Goal: Task Accomplishment & Management: Use online tool/utility

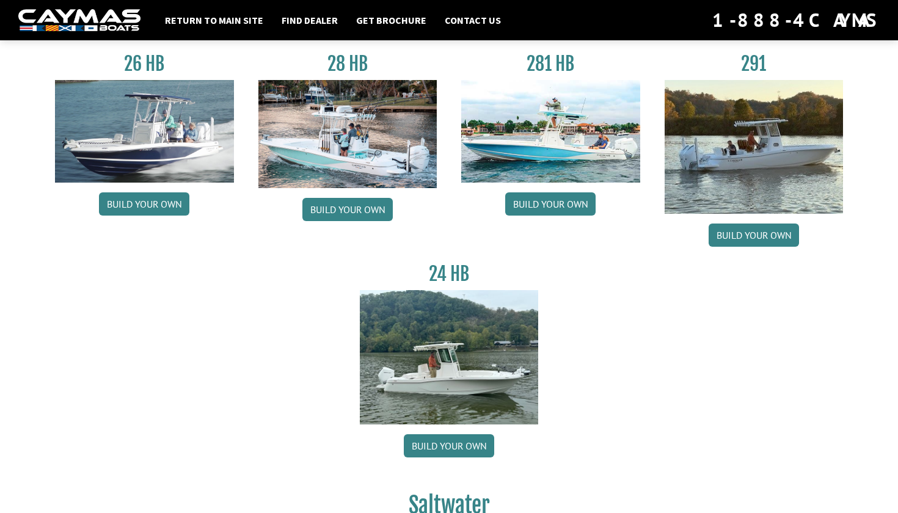
scroll to position [133, 0]
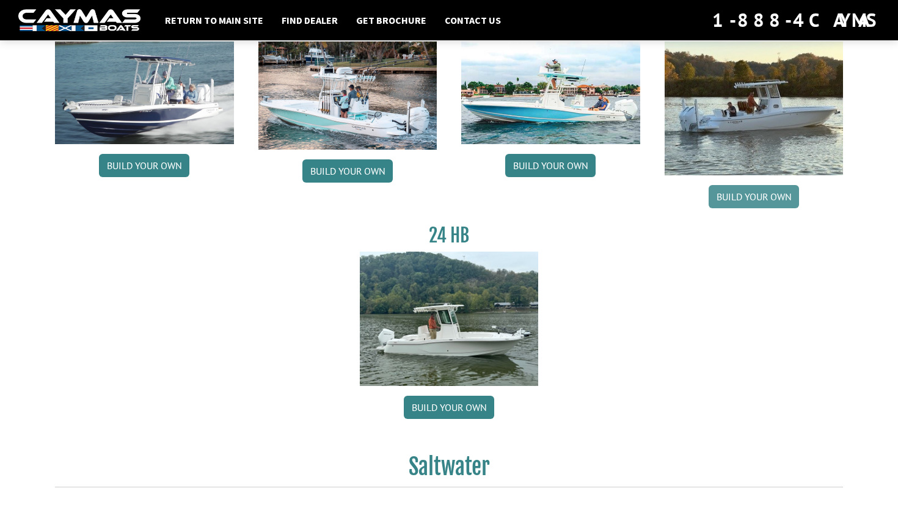
click at [747, 198] on link "Build your own" at bounding box center [753, 196] width 90 height 23
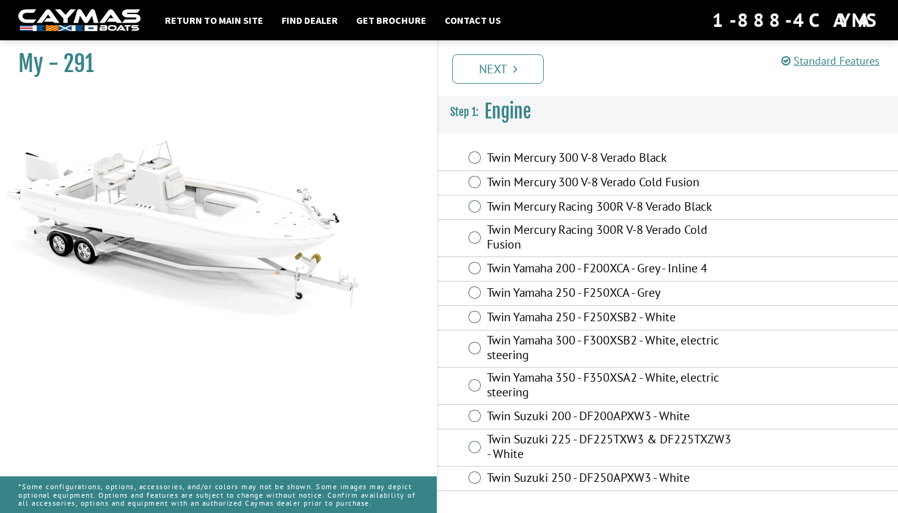
click at [486, 237] on div "Twin Mercury Racing 300R V-8 Verado Cold Fusion" at bounding box center [668, 238] width 460 height 37
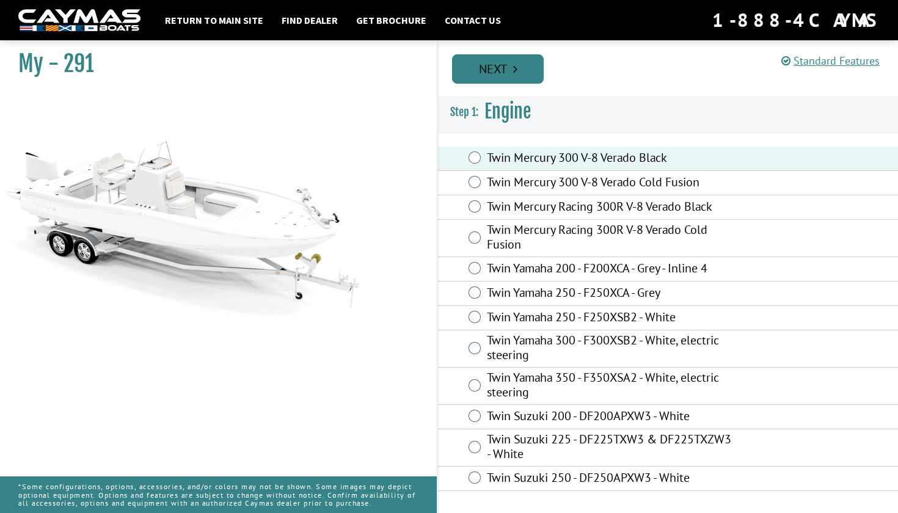
click at [504, 71] on link "Next" at bounding box center [498, 68] width 92 height 29
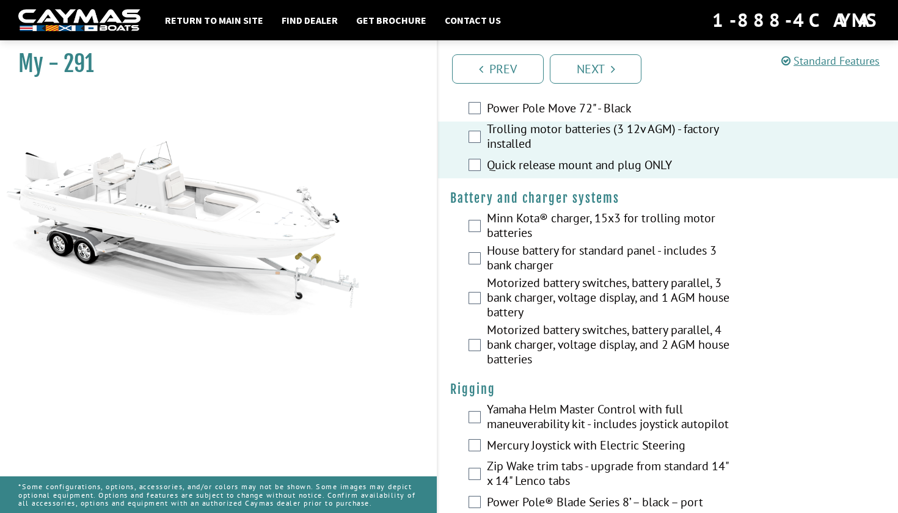
scroll to position [190, 0]
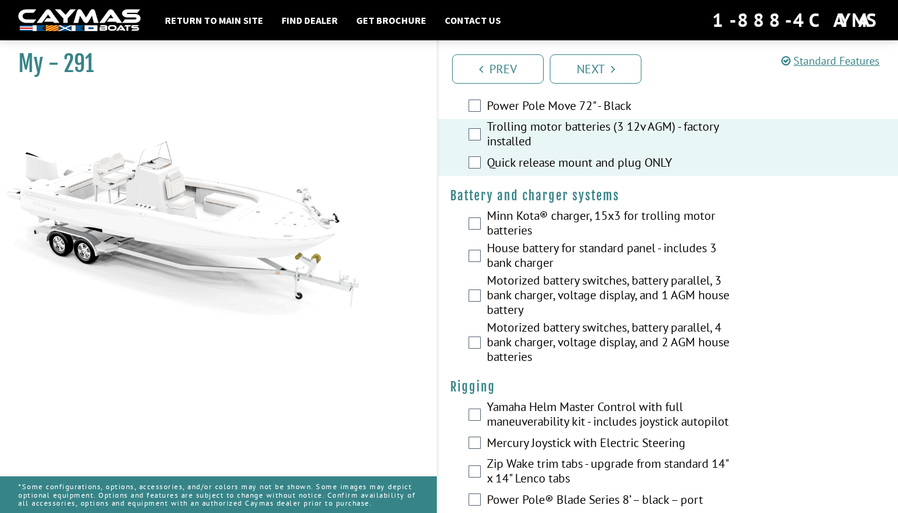
click at [482, 222] on div "Minn Kota® charger, 15x3 for trolling motor batteries" at bounding box center [668, 224] width 460 height 32
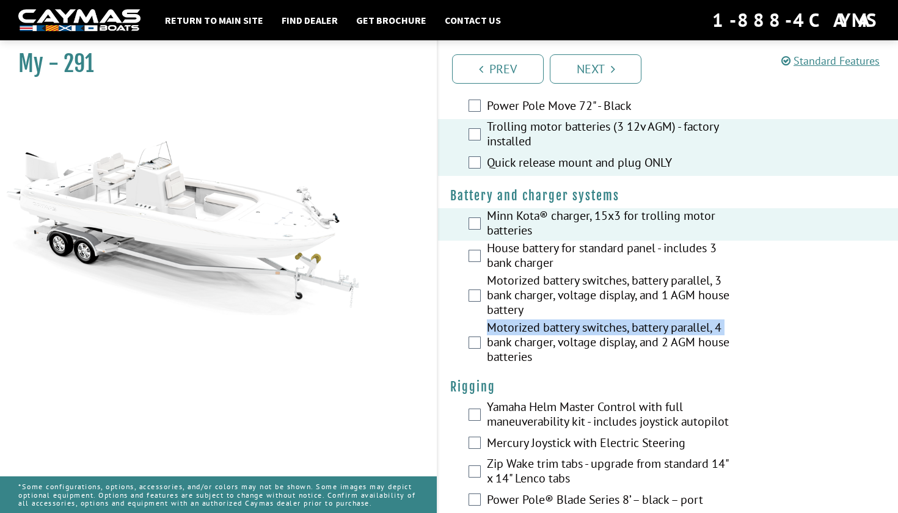
click at [484, 343] on div "Motorized battery switches, battery parallel, 4 bank charger, voltage display, …" at bounding box center [668, 343] width 460 height 47
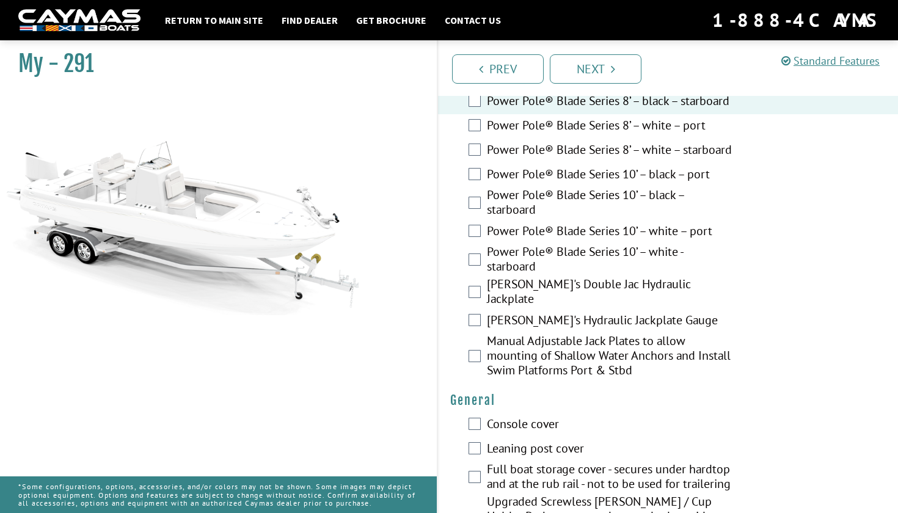
scroll to position [616, 0]
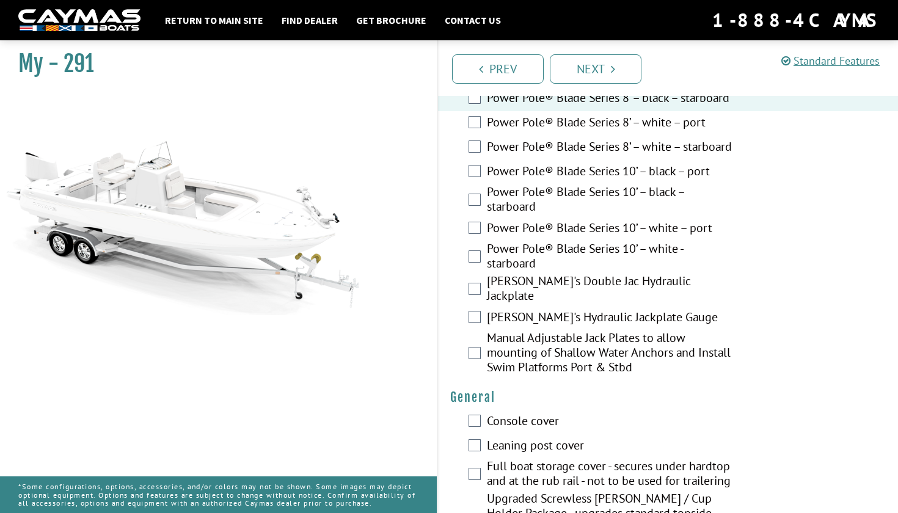
click at [484, 300] on div "Bob's Double Jac Hydraulic Jackplate" at bounding box center [668, 290] width 460 height 32
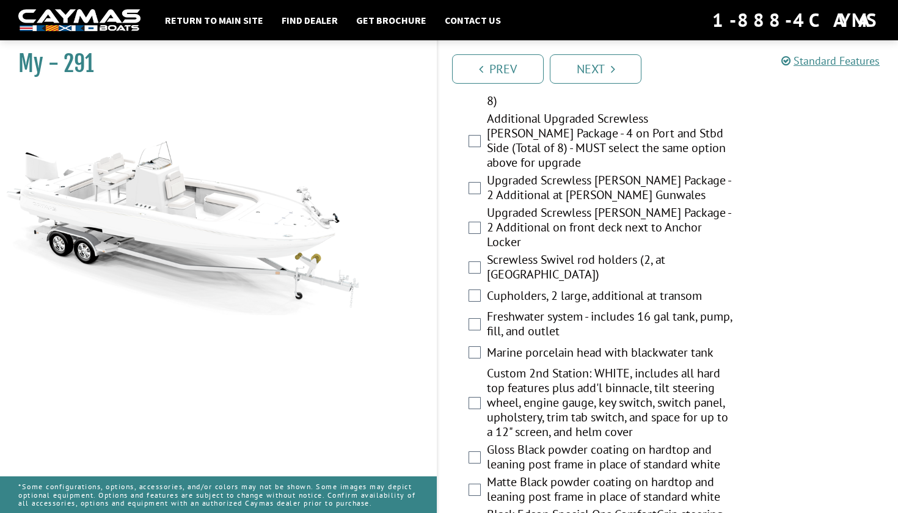
scroll to position [1331, 0]
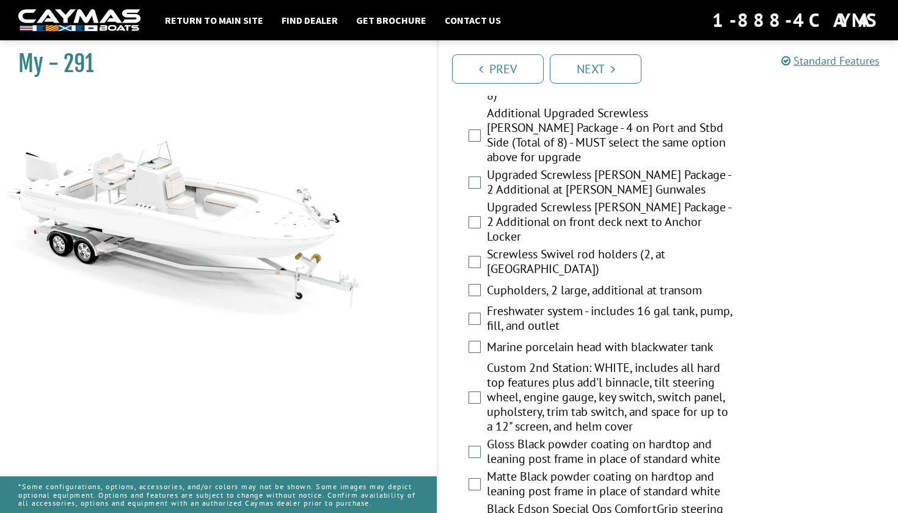
click at [492, 304] on label "Freshwater system - includes 16 gal tank, pump, fill, and outlet" at bounding box center [610, 320] width 247 height 32
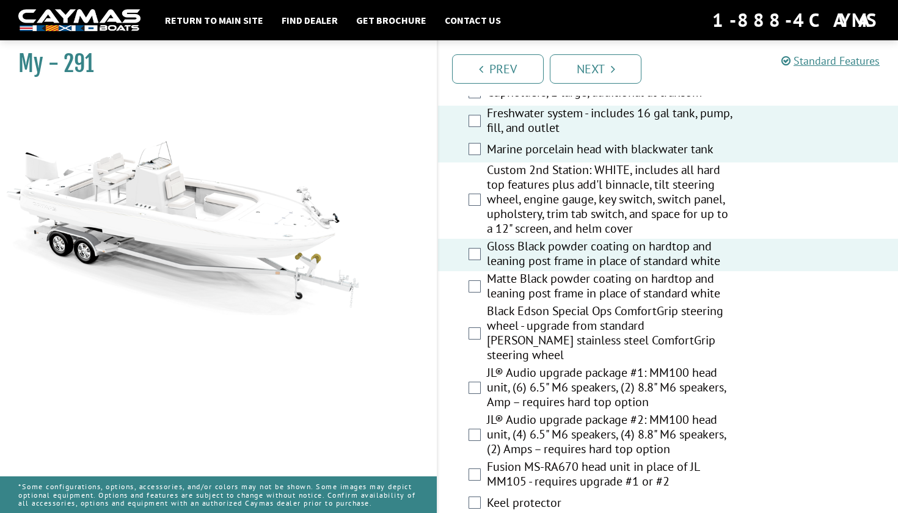
scroll to position [1530, 0]
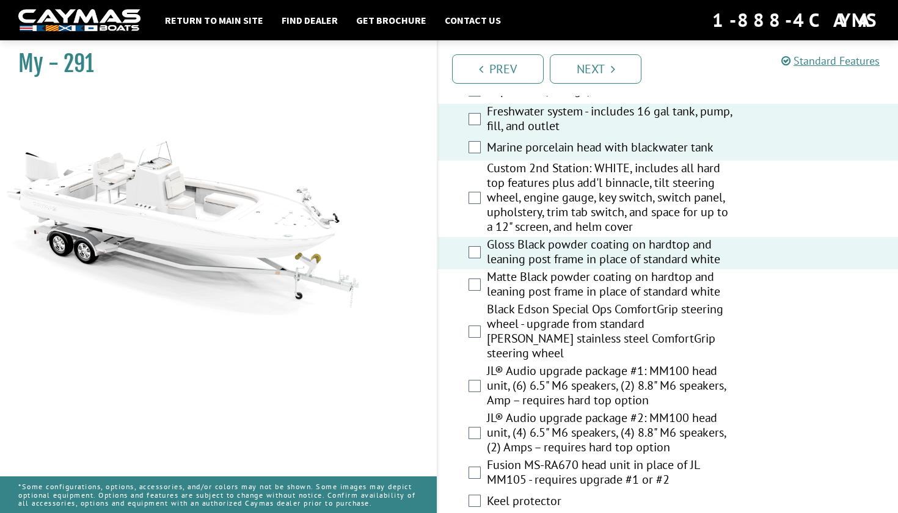
click at [471, 410] on div "JL® Audio upgrade package #2: MM100 head unit, (4) 6.5" M6 speakers, (4) 8.8" M…" at bounding box center [668, 433] width 460 height 47
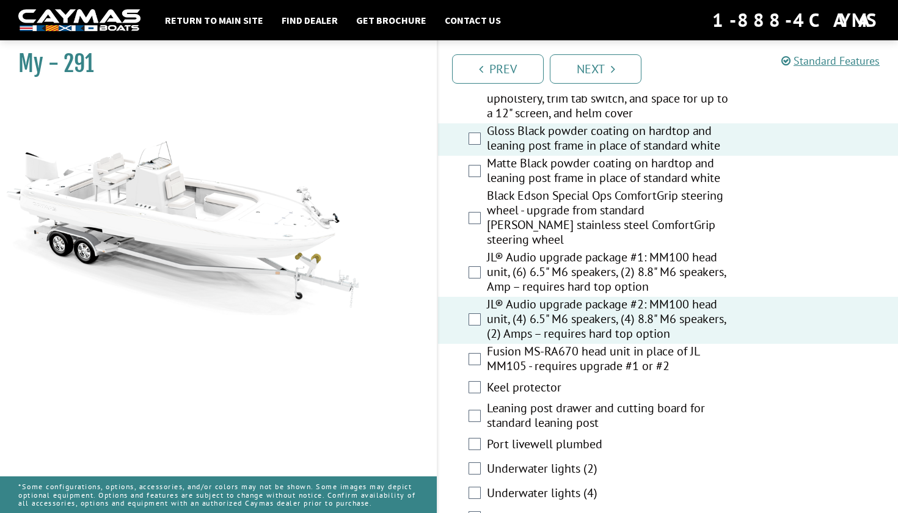
scroll to position [1659, 0]
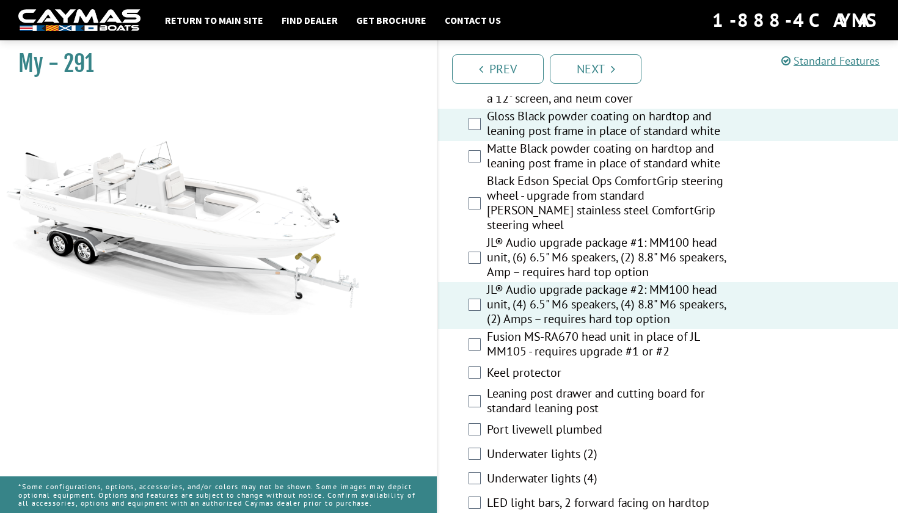
click at [495, 365] on label "Keel protector" at bounding box center [610, 374] width 247 height 18
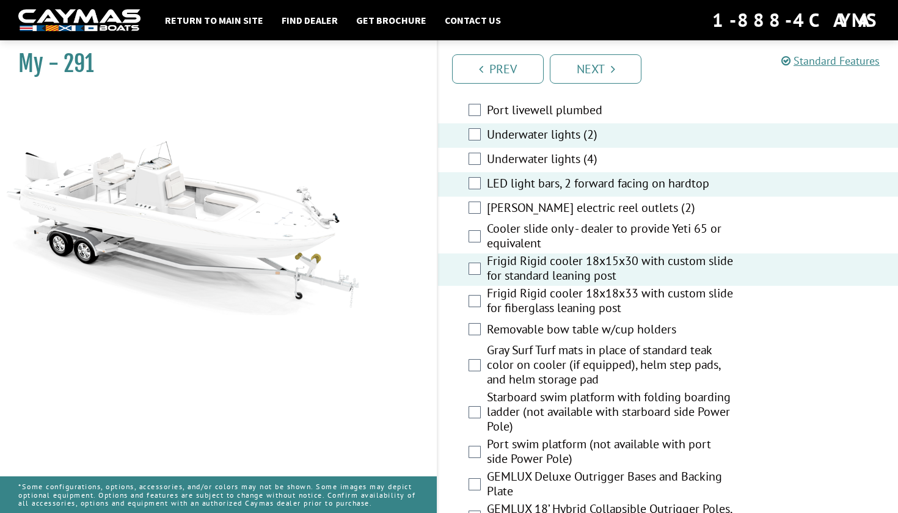
scroll to position [1987, 0]
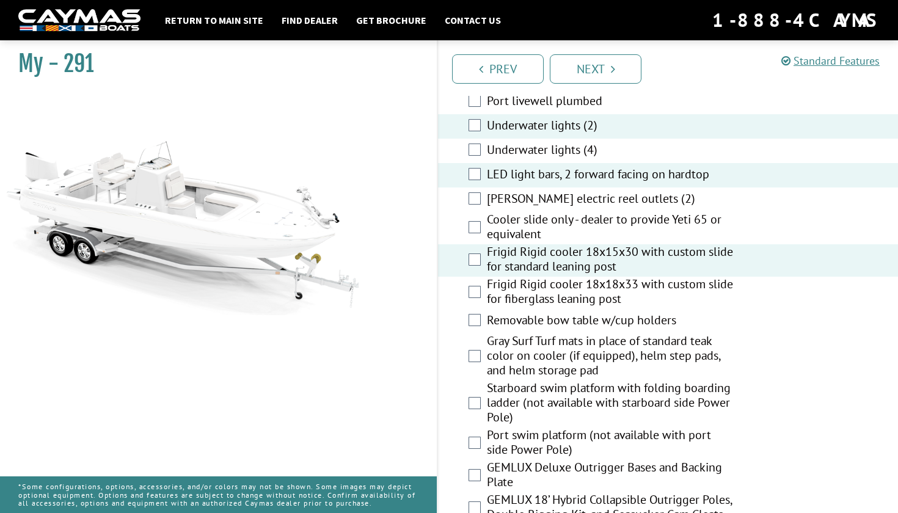
click at [486, 309] on div "Removable bow table w/cup holders" at bounding box center [668, 321] width 460 height 24
click at [481, 309] on div "Removable bow table w/cup holders" at bounding box center [668, 321] width 460 height 24
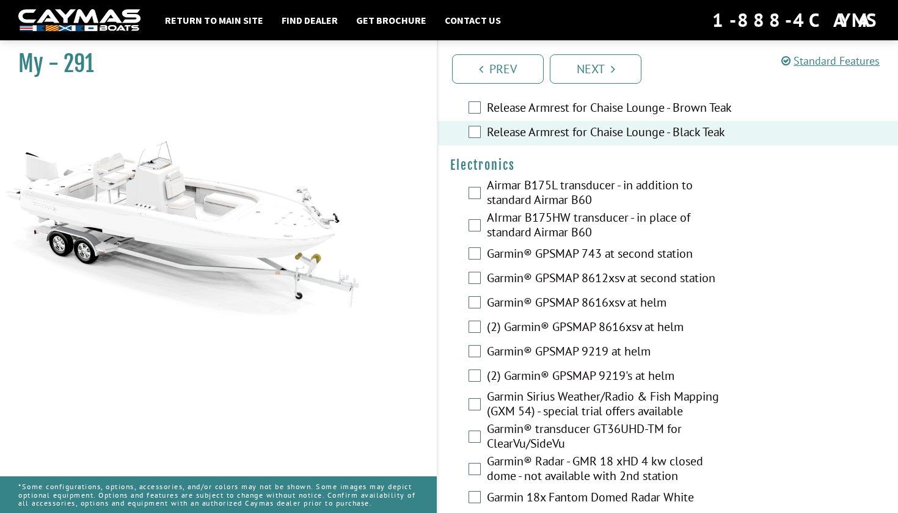
scroll to position [3308, 0]
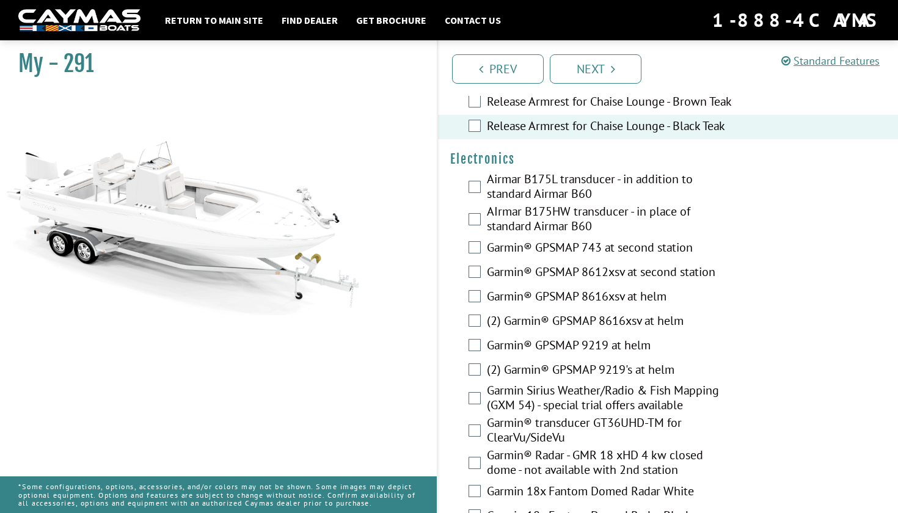
click at [468, 358] on div "(2) Garmin® GPSMAP 9219's at helm" at bounding box center [668, 370] width 460 height 24
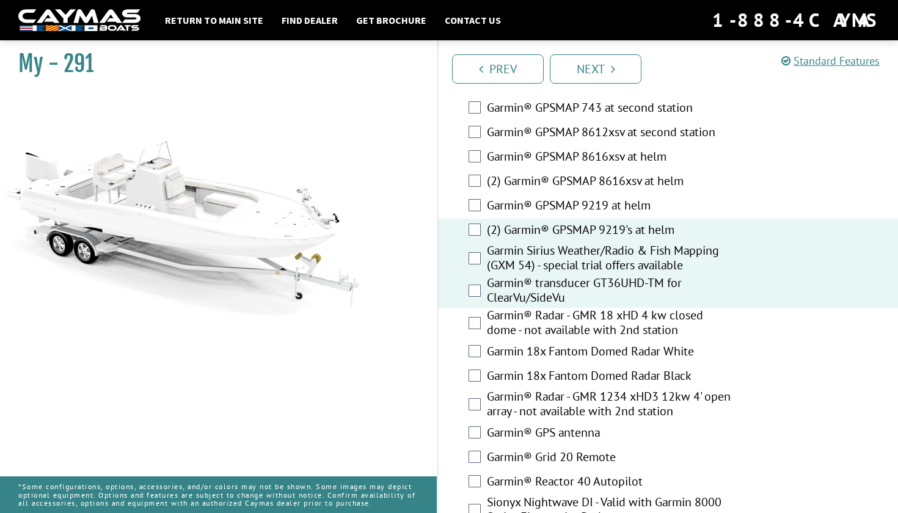
scroll to position [3469, 0]
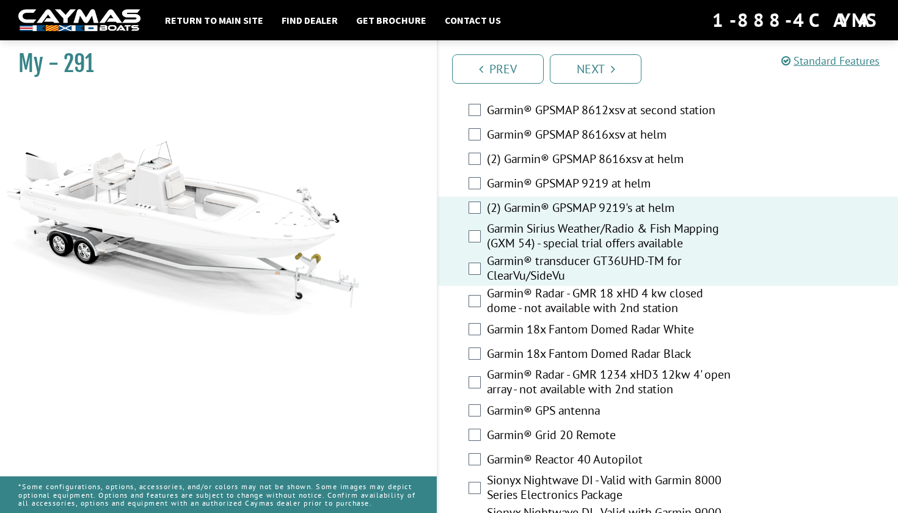
click at [480, 286] on div "Garmin® Radar - GMR 18 xHD 4 kw closed dome - not available with 2nd station" at bounding box center [668, 302] width 460 height 32
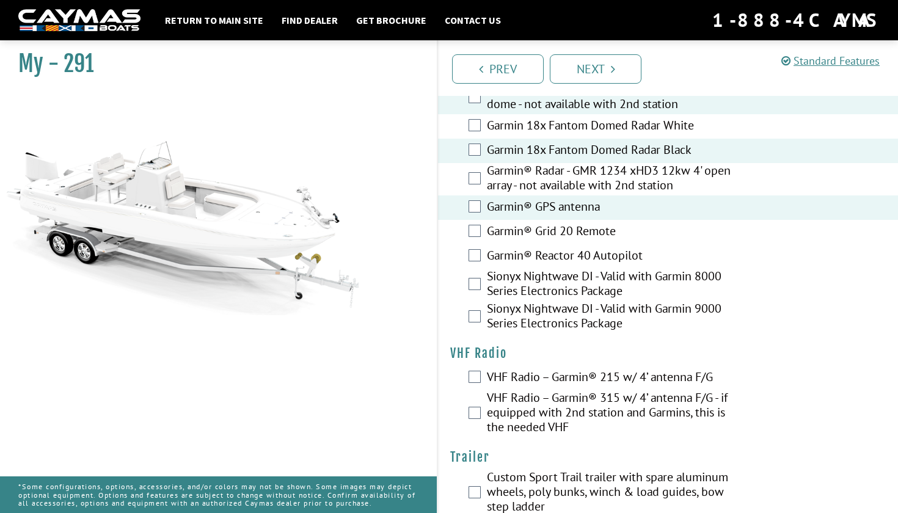
scroll to position [3672, 0]
click at [489, 371] on label "VHF Radio – Garmin® 215 w/ 4’ antenna F/G" at bounding box center [610, 380] width 247 height 18
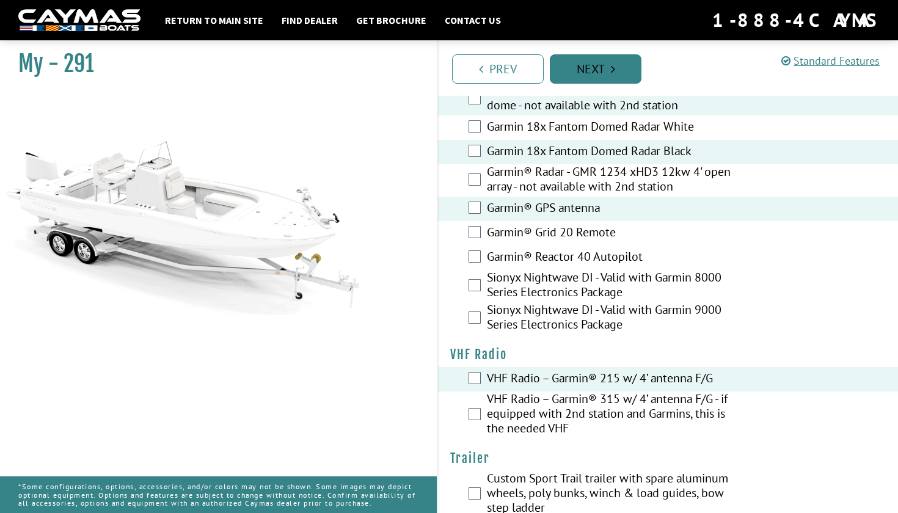
click at [603, 68] on link "Next" at bounding box center [596, 68] width 92 height 29
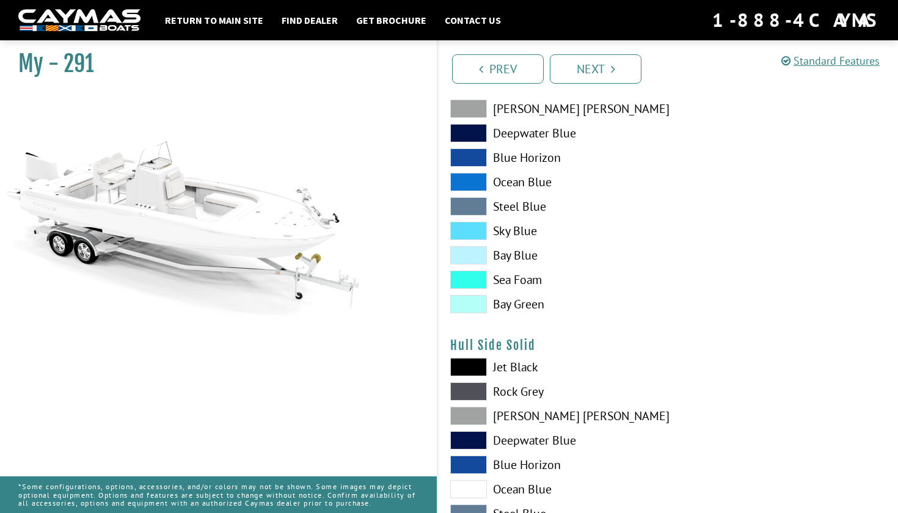
scroll to position [0, 0]
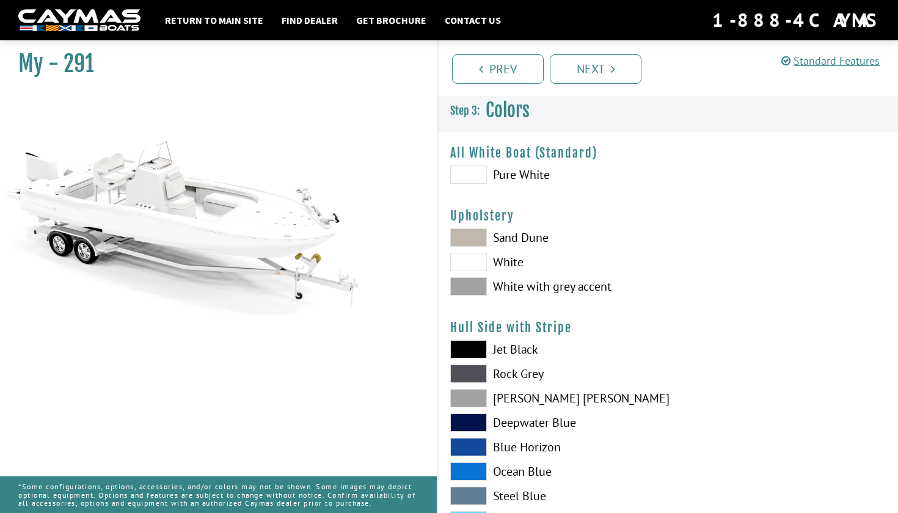
click at [476, 237] on span at bounding box center [468, 237] width 37 height 18
click at [468, 280] on span at bounding box center [468, 286] width 37 height 18
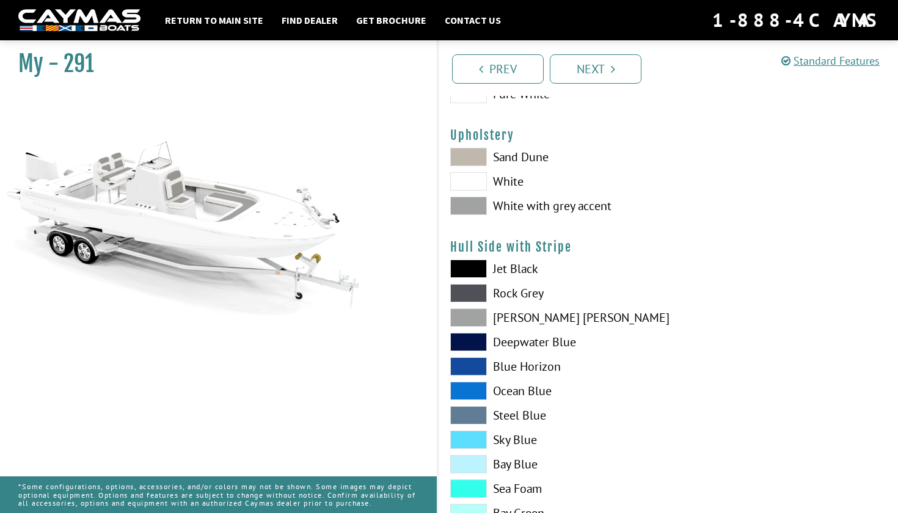
scroll to position [87, 0]
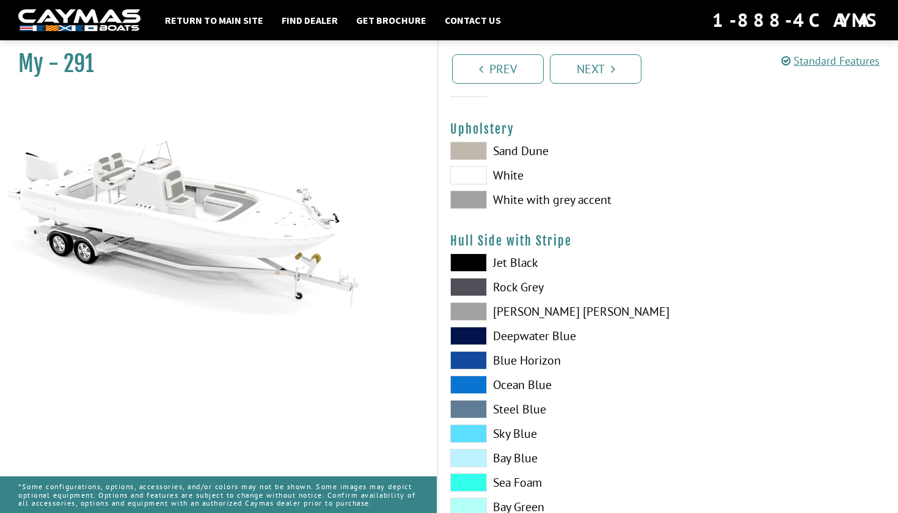
click at [491, 286] on label "Rock Grey" at bounding box center [553, 287] width 206 height 18
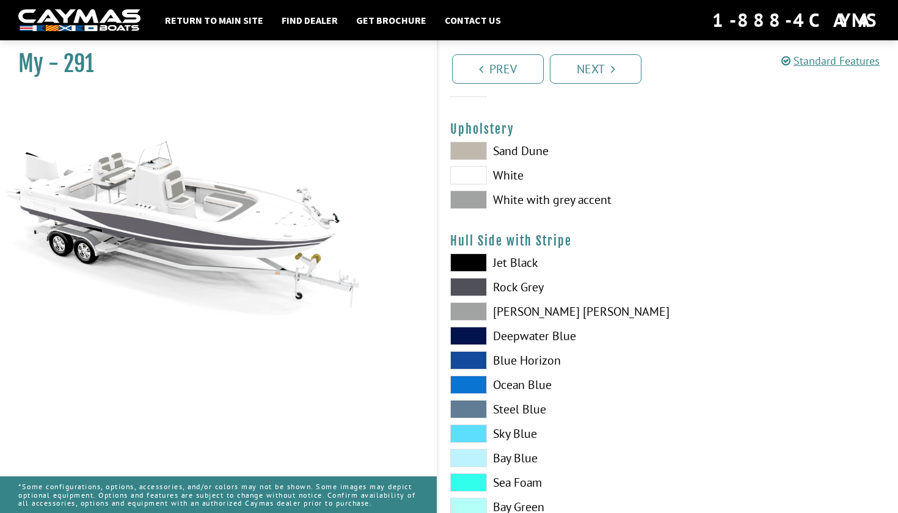
click at [470, 315] on span at bounding box center [468, 311] width 37 height 18
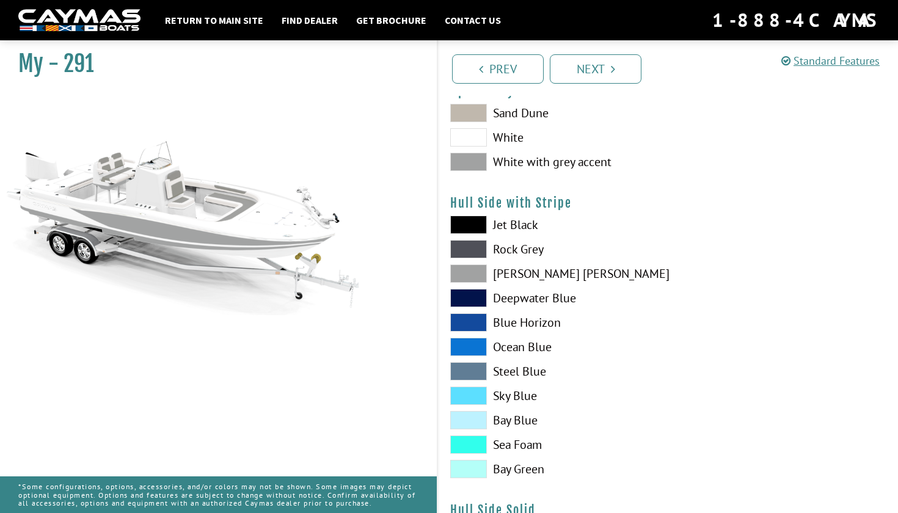
scroll to position [126, 0]
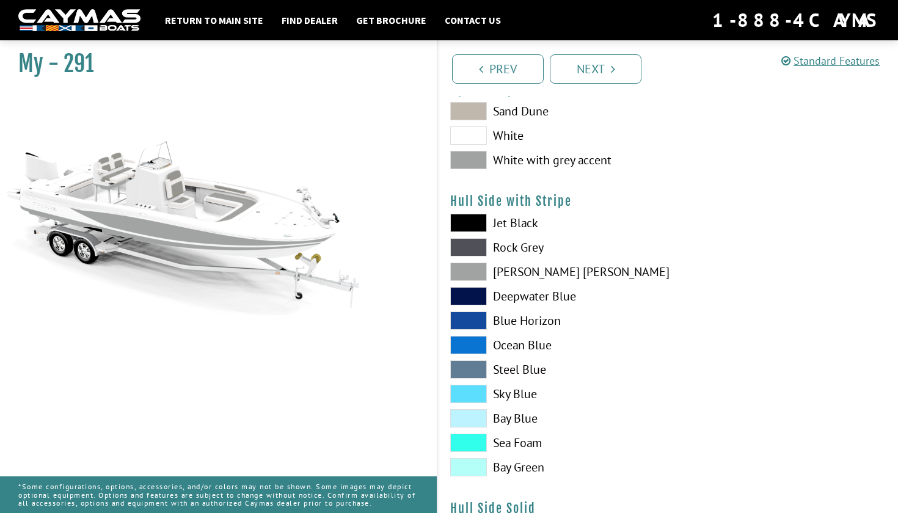
click at [474, 252] on span at bounding box center [468, 247] width 37 height 18
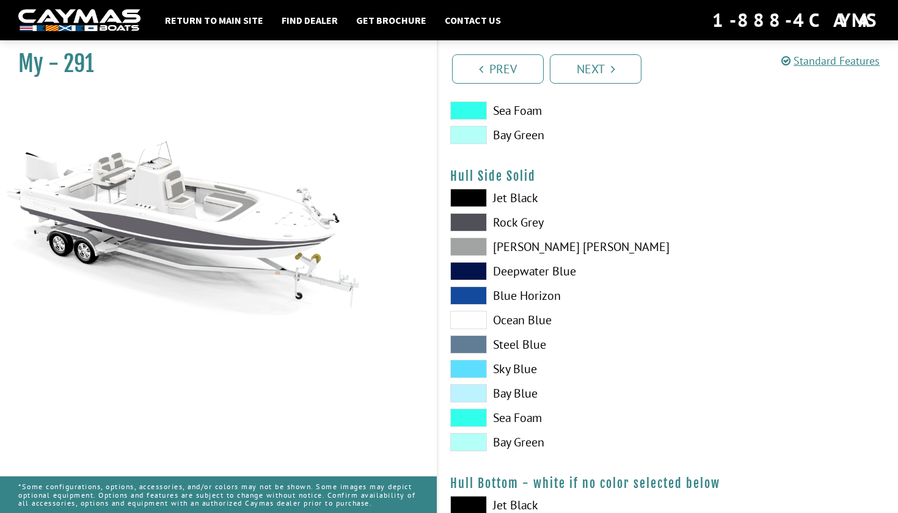
scroll to position [460, 0]
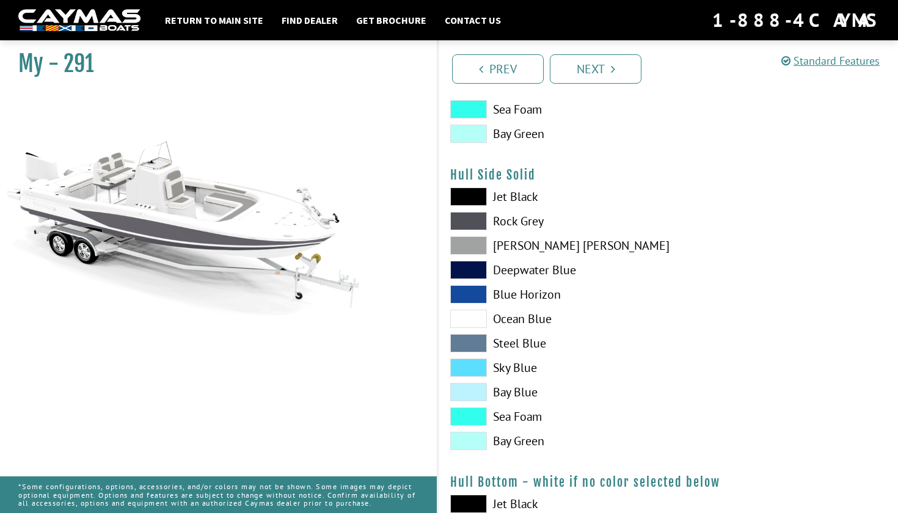
click at [491, 225] on label "Rock Grey" at bounding box center [553, 221] width 206 height 18
click at [478, 225] on span at bounding box center [468, 221] width 37 height 18
click at [466, 220] on span at bounding box center [468, 221] width 37 height 18
click at [462, 291] on span at bounding box center [468, 294] width 37 height 18
click at [471, 225] on span at bounding box center [468, 221] width 37 height 18
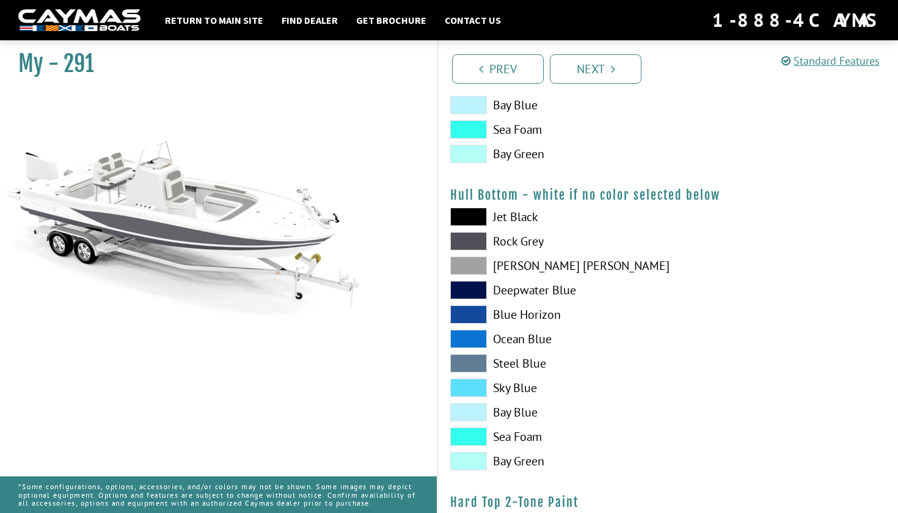
scroll to position [766, 0]
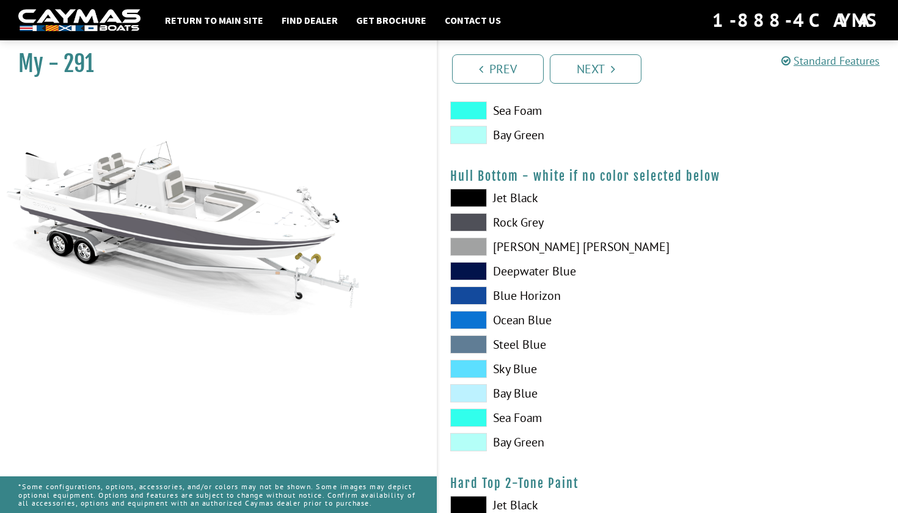
click at [471, 200] on span at bounding box center [468, 198] width 37 height 18
click at [474, 244] on span at bounding box center [468, 247] width 37 height 18
click at [469, 213] on span at bounding box center [468, 222] width 37 height 18
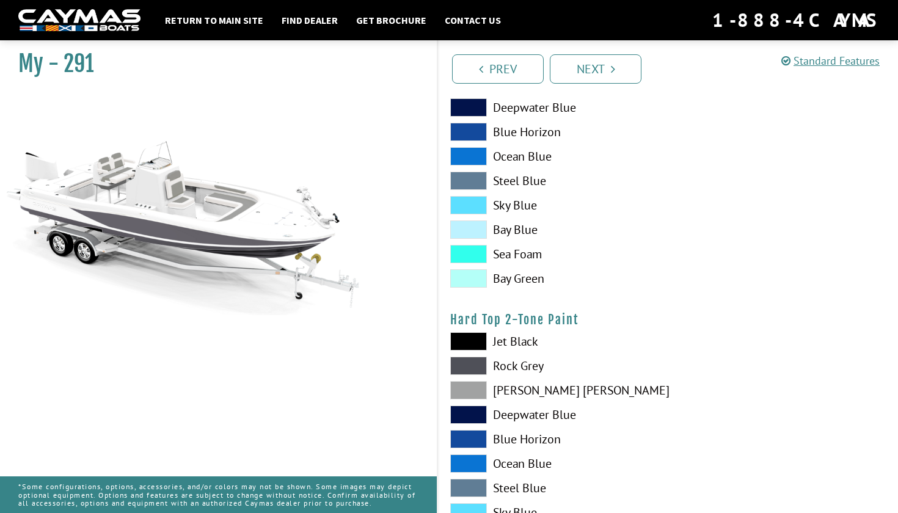
scroll to position [981, 0]
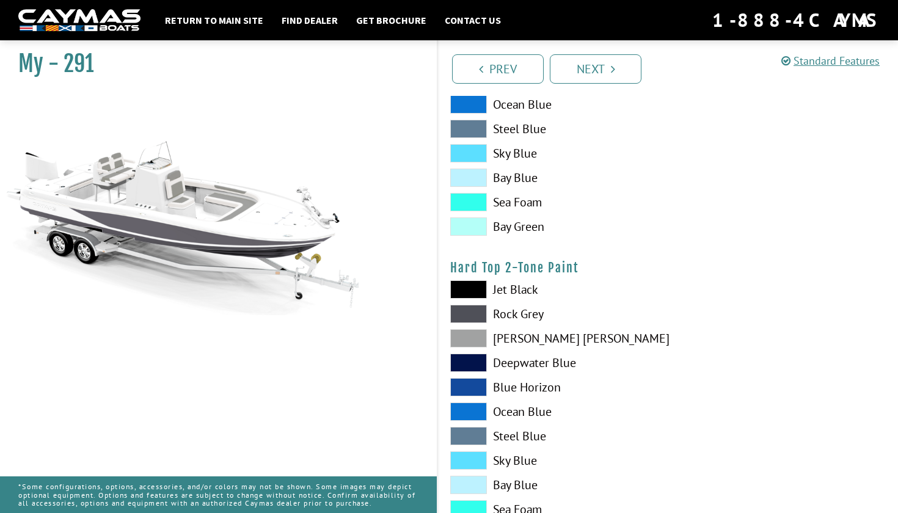
click at [476, 315] on span at bounding box center [468, 314] width 37 height 18
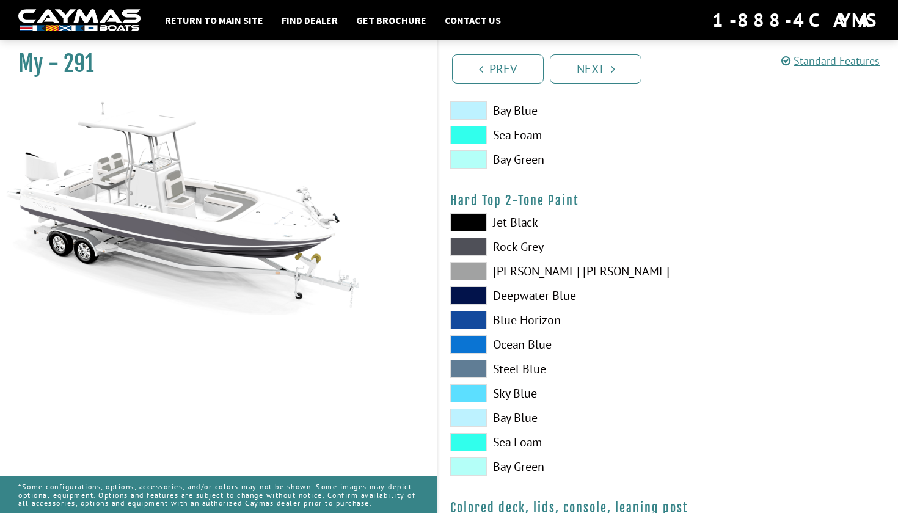
scroll to position [1049, 0]
click at [478, 224] on span at bounding box center [468, 222] width 37 height 18
click at [471, 245] on span at bounding box center [468, 246] width 37 height 18
click at [469, 266] on span at bounding box center [468, 270] width 37 height 18
click at [468, 238] on span at bounding box center [468, 246] width 37 height 18
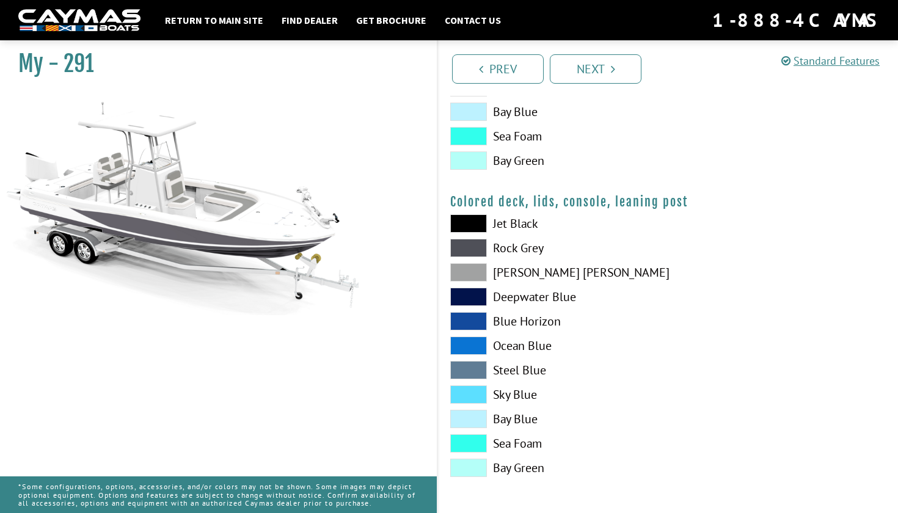
scroll to position [1355, 0]
click at [482, 251] on span at bounding box center [468, 248] width 37 height 18
click at [470, 279] on span at bounding box center [468, 272] width 37 height 18
click at [465, 304] on span at bounding box center [468, 297] width 37 height 18
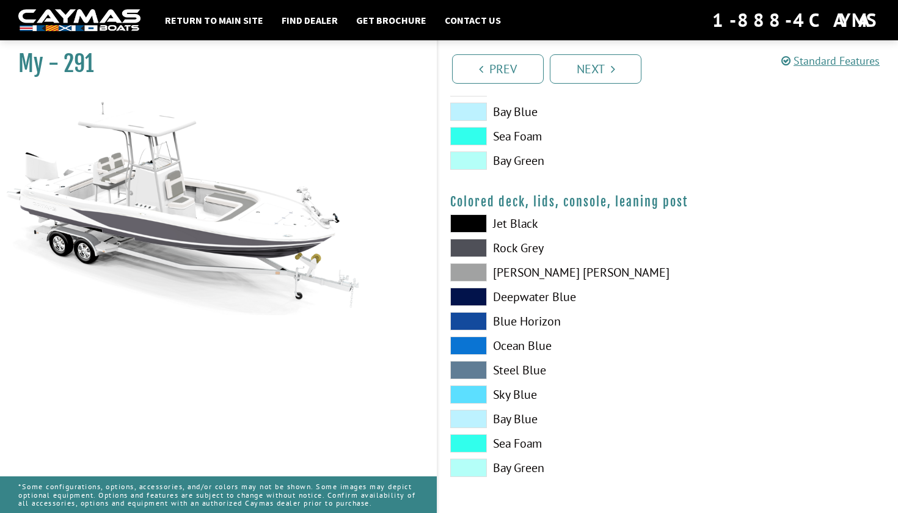
click at [463, 243] on span at bounding box center [468, 248] width 37 height 18
click at [598, 53] on li "Next" at bounding box center [596, 68] width 92 height 31
click at [591, 72] on link "Next" at bounding box center [596, 68] width 92 height 29
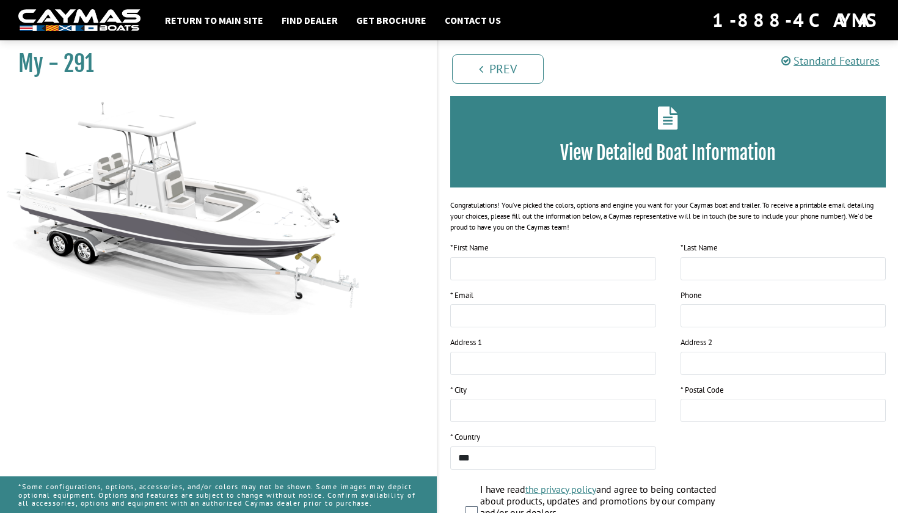
scroll to position [21, 0]
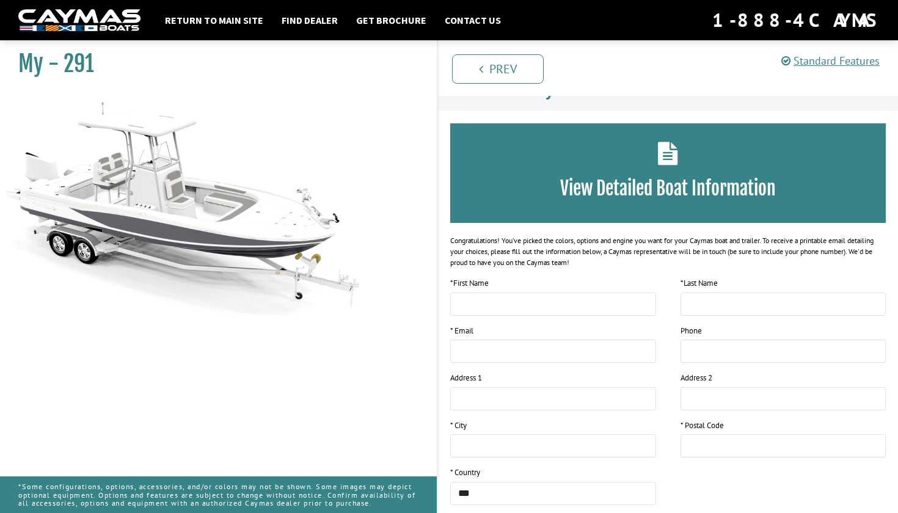
click at [572, 167] on div "View Detailed Boat Information" at bounding box center [667, 173] width 435 height 100
click at [631, 183] on h3 "View Detailed Boat Information" at bounding box center [667, 188] width 399 height 23
click at [710, 161] on div "View Detailed Boat Information" at bounding box center [667, 173] width 435 height 100
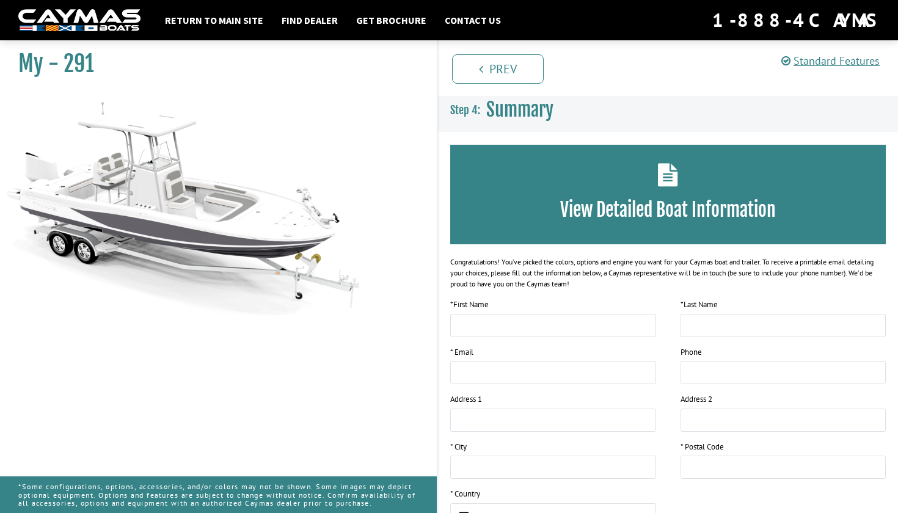
scroll to position [0, 0]
click at [207, 28] on nav "Return to main site Find Dealer Get Brochure Contact Us 1-888-4CAYMAS" at bounding box center [448, 20] width 861 height 27
click at [213, 14] on link "Return to main site" at bounding box center [214, 20] width 111 height 16
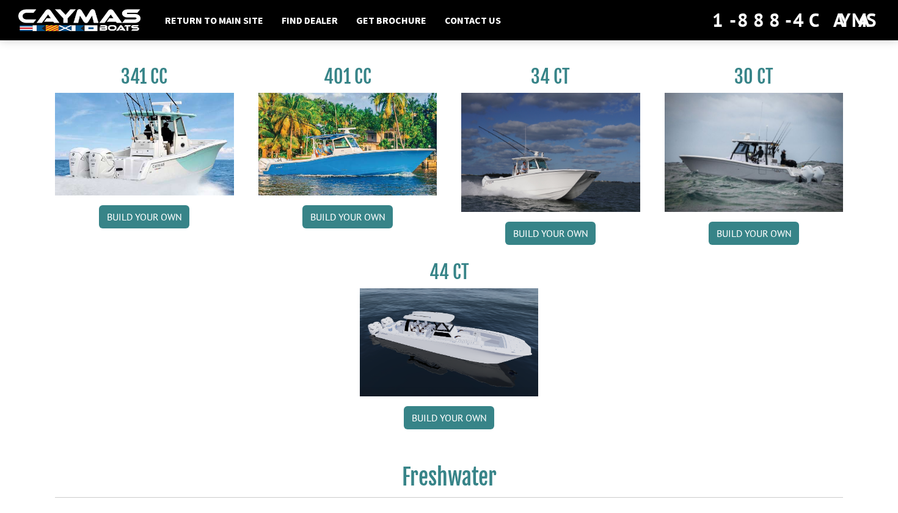
scroll to position [634, 0]
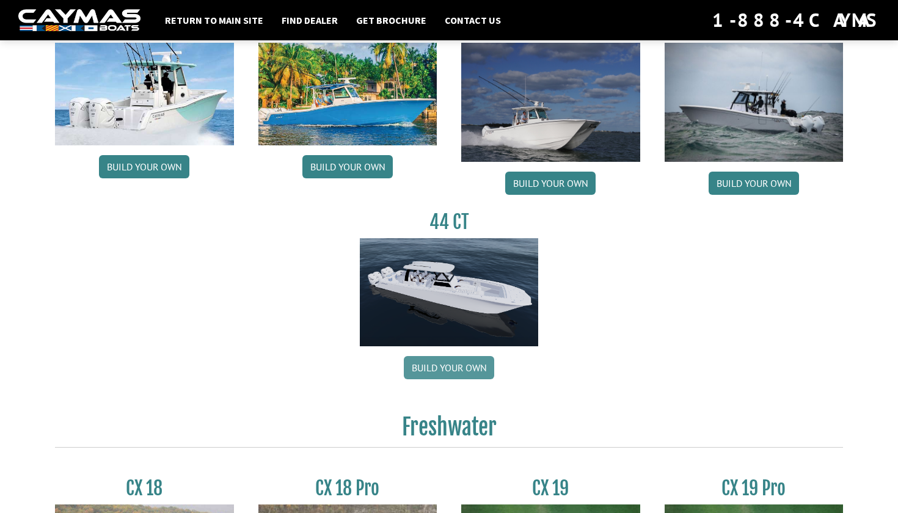
click at [431, 365] on link "Build your own" at bounding box center [449, 367] width 90 height 23
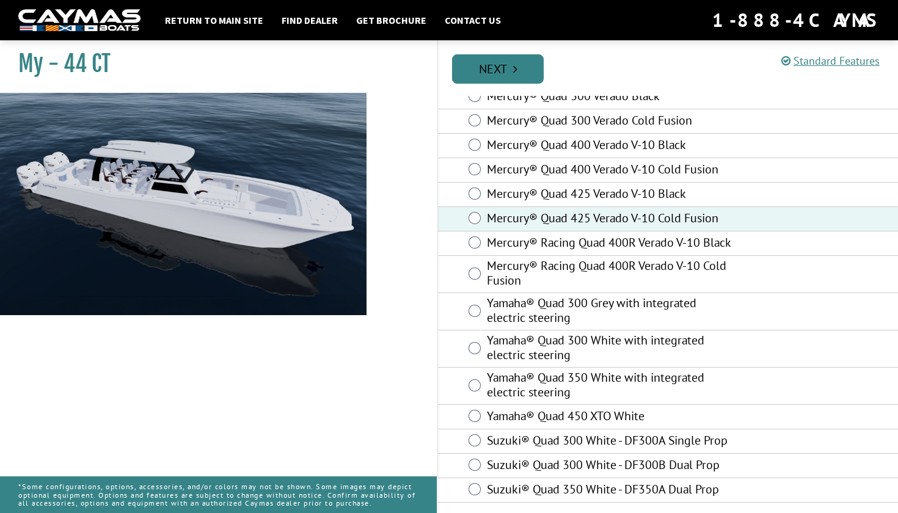
click at [514, 75] on link "Next" at bounding box center [498, 68] width 92 height 29
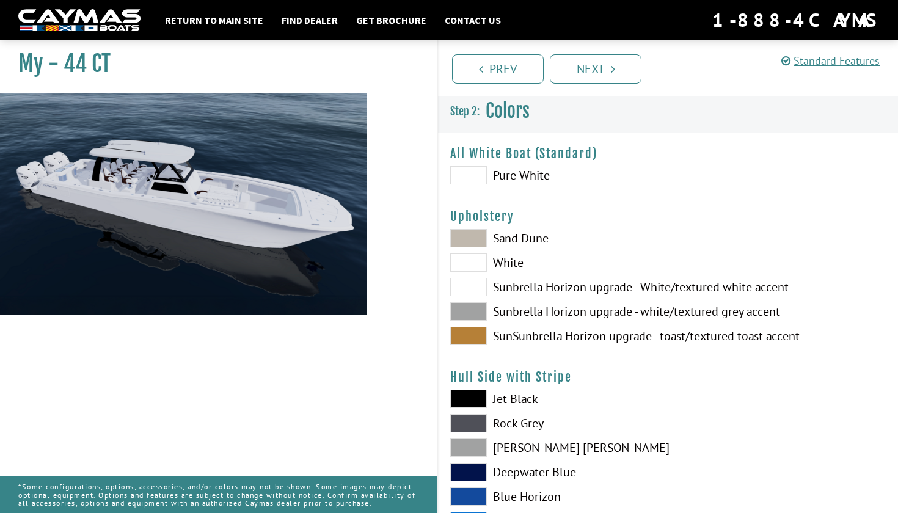
click at [474, 242] on span at bounding box center [468, 238] width 37 height 18
click at [468, 333] on span at bounding box center [468, 336] width 37 height 18
click at [484, 174] on span at bounding box center [468, 175] width 37 height 18
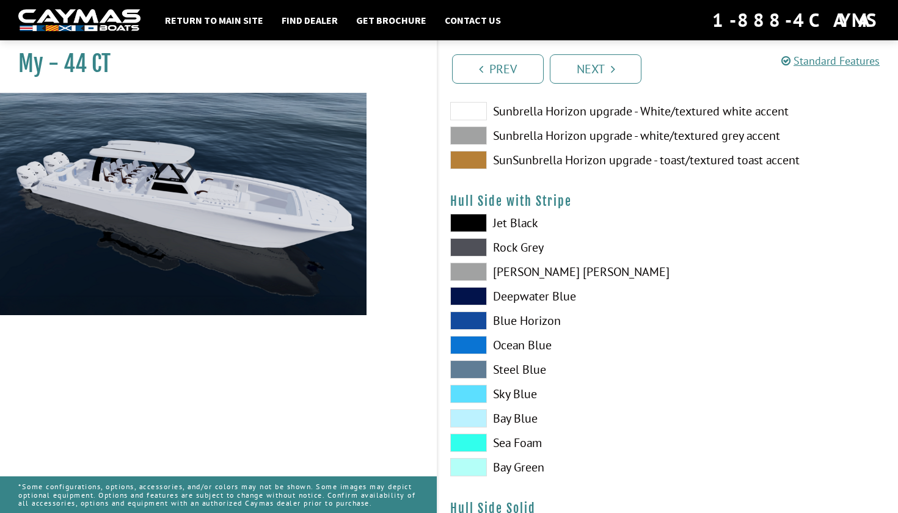
scroll to position [176, 0]
click at [480, 250] on span at bounding box center [468, 247] width 37 height 18
click at [476, 282] on div "Jet Black Rock Grey Dove Gray Deepwater Blue Blue Horizon Ocean Blue" at bounding box center [553, 347] width 230 height 269
click at [474, 270] on span at bounding box center [468, 271] width 37 height 18
click at [471, 248] on span at bounding box center [468, 247] width 37 height 18
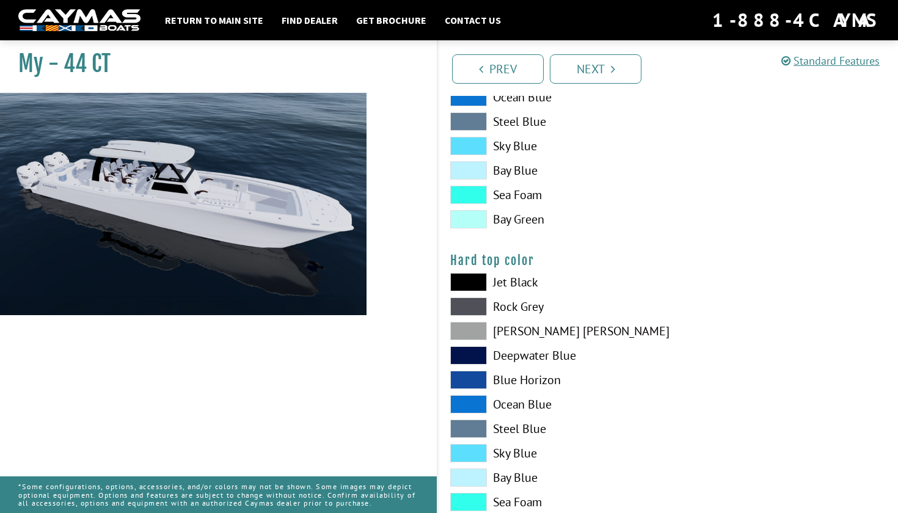
scroll to position [1243, 0]
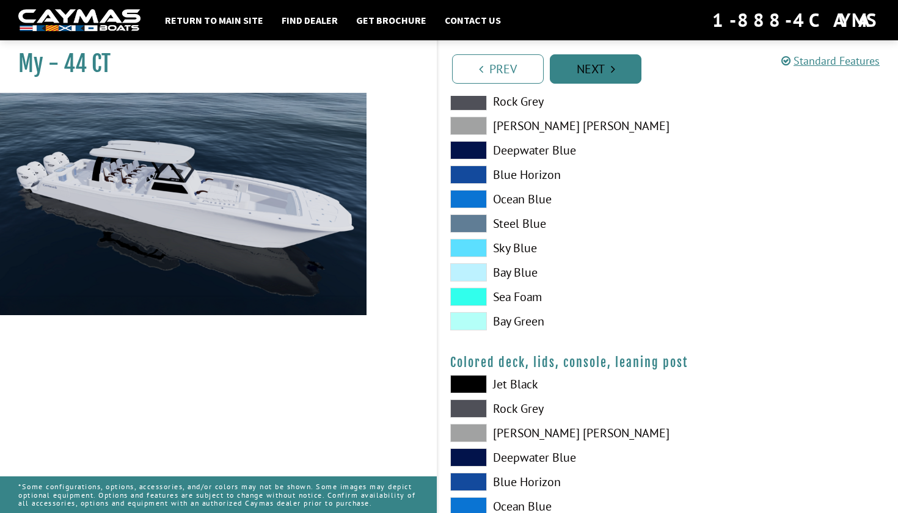
click at [593, 62] on link "Next" at bounding box center [596, 68] width 92 height 29
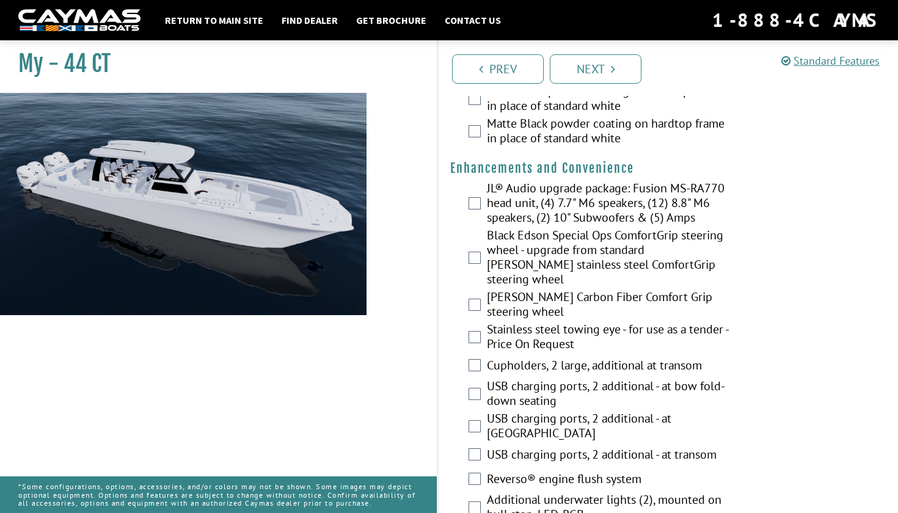
scroll to position [285, 0]
